Goal: Information Seeking & Learning: Learn about a topic

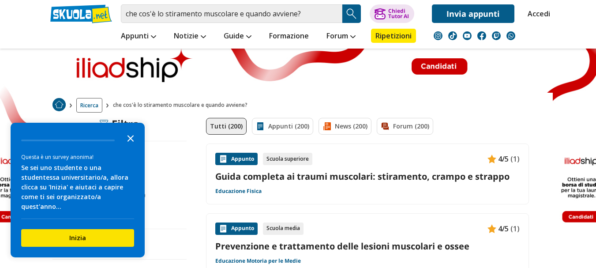
click at [130, 143] on icon "Close the survey" at bounding box center [131, 138] width 18 height 18
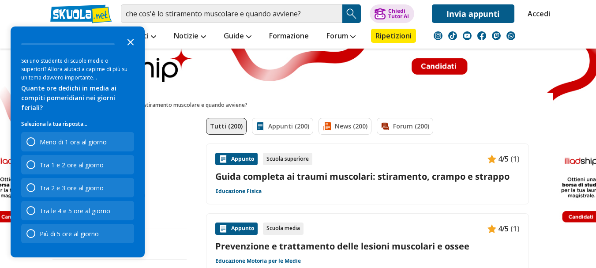
click at [133, 45] on polygon "Close the survey" at bounding box center [130, 42] width 7 height 7
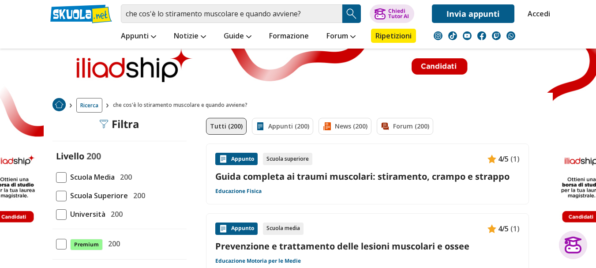
click at [65, 175] on span at bounding box center [61, 177] width 11 height 11
click at [56, 177] on input "Scuola Media 200" at bounding box center [56, 177] width 0 height 0
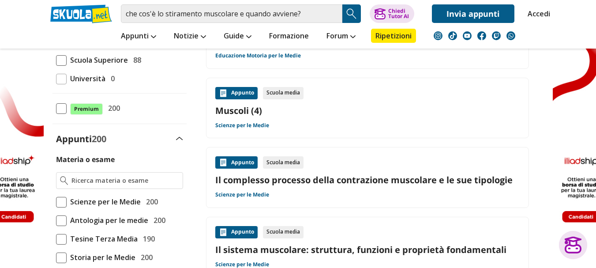
scroll to position [120, 0]
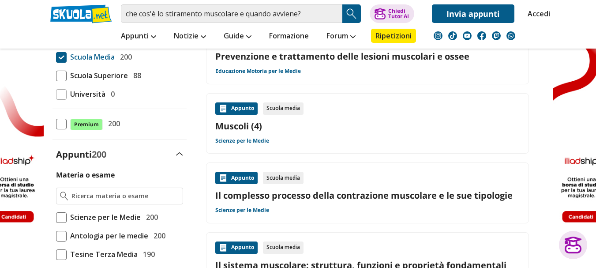
click at [325, 193] on link "Il complesso processo della contrazione muscolare e le sue tipologie" at bounding box center [367, 195] width 304 height 12
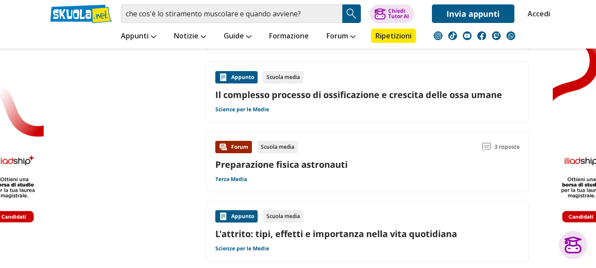
scroll to position [1090, 0]
